Goal: Task Accomplishment & Management: Use online tool/utility

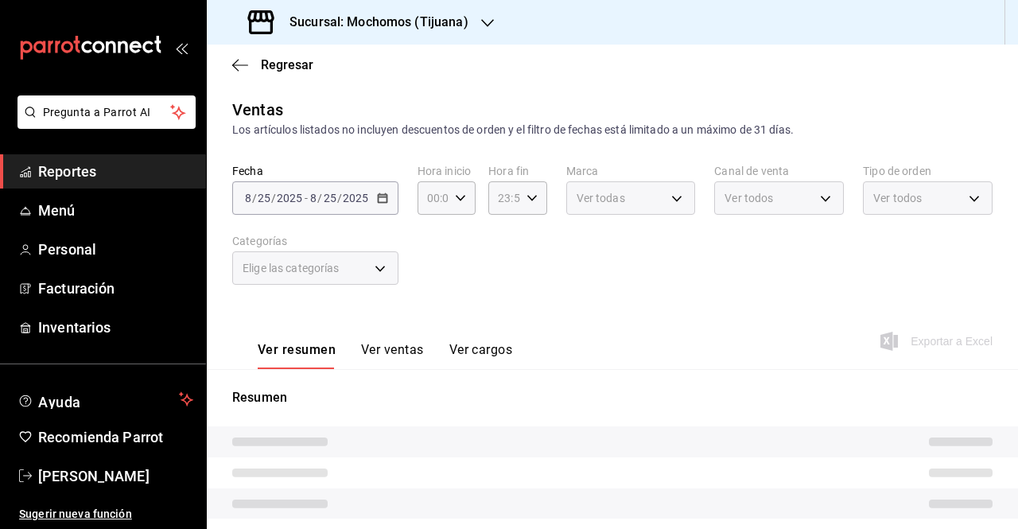
type input "05:00"
type input "04:59"
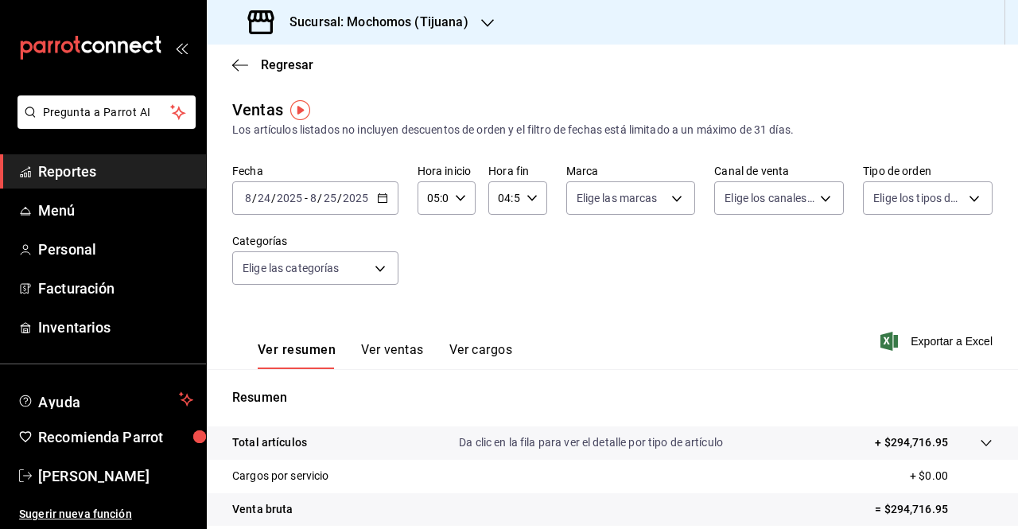
click at [382, 199] on icon "button" at bounding box center [382, 197] width 11 height 11
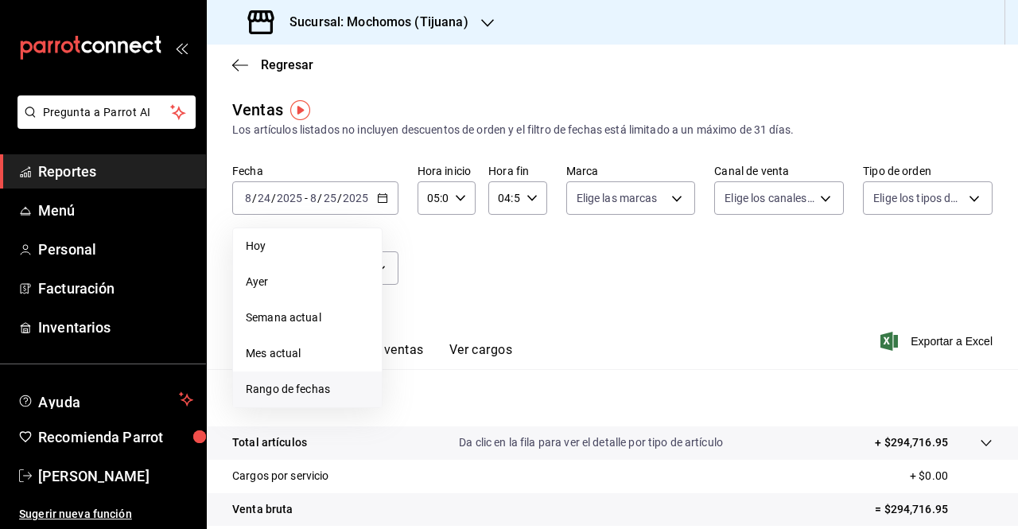
click at [301, 393] on span "Rango de fechas" at bounding box center [307, 389] width 123 height 17
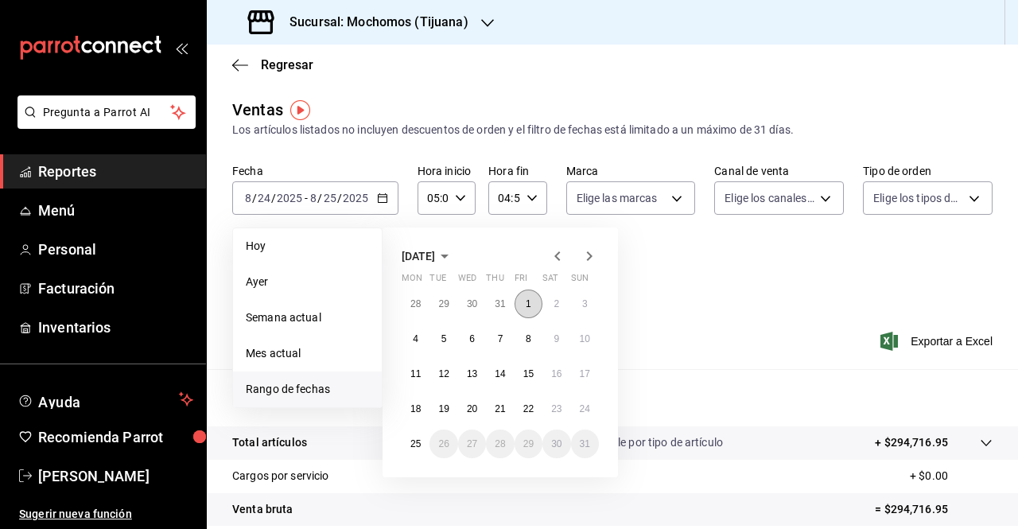
click at [526, 302] on abbr "1" at bounding box center [528, 303] width 6 height 11
click at [418, 449] on button "25" at bounding box center [415, 443] width 28 height 29
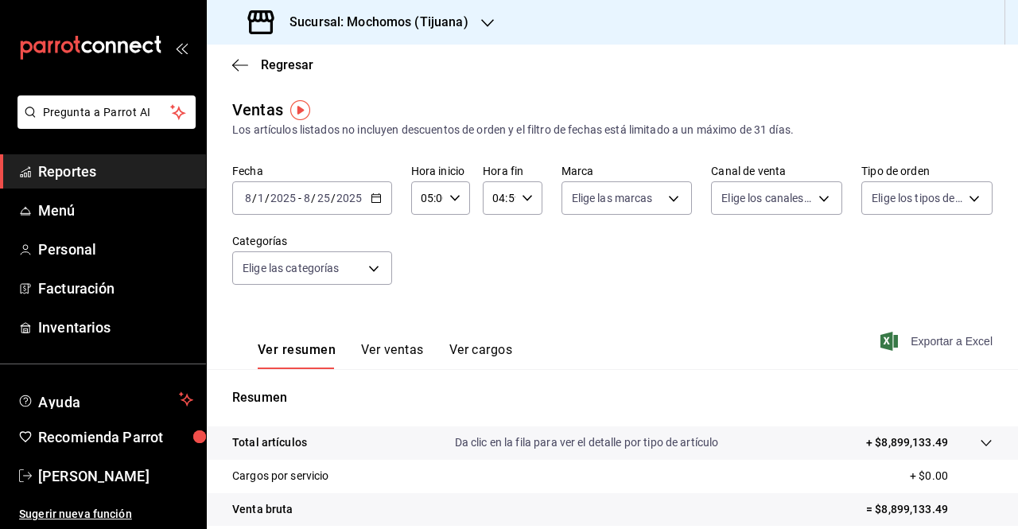
click at [935, 339] on span "Exportar a Excel" at bounding box center [937, 341] width 109 height 19
